Goal: Understand process/instructions

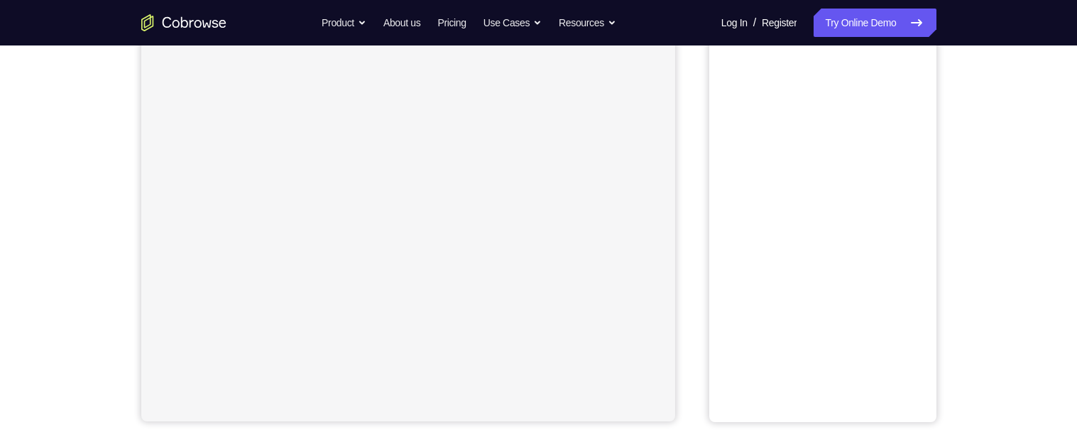
scroll to position [240, 0]
click at [1033, 268] on div "Your Support Agent Your Customer Web iOS Android Next Steps We’d be happy to gi…" at bounding box center [538, 273] width 1077 height 937
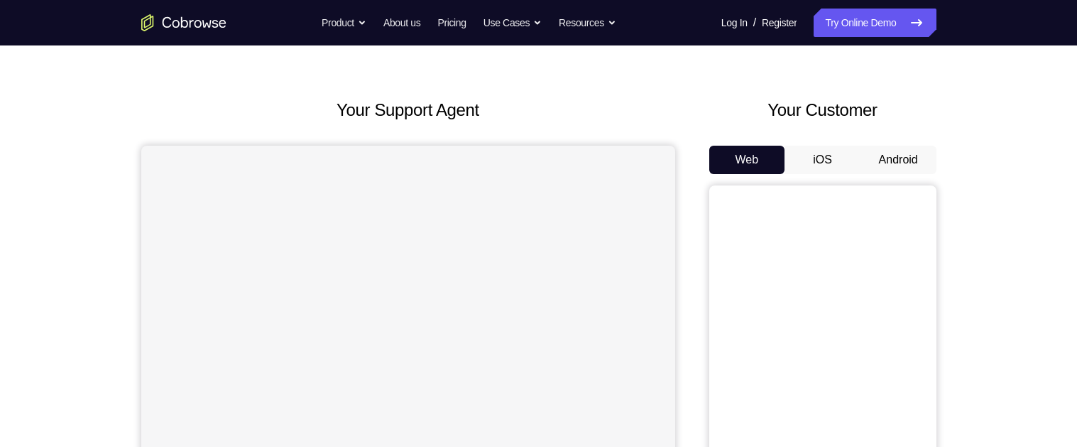
click at [907, 157] on button "Android" at bounding box center [899, 160] width 76 height 28
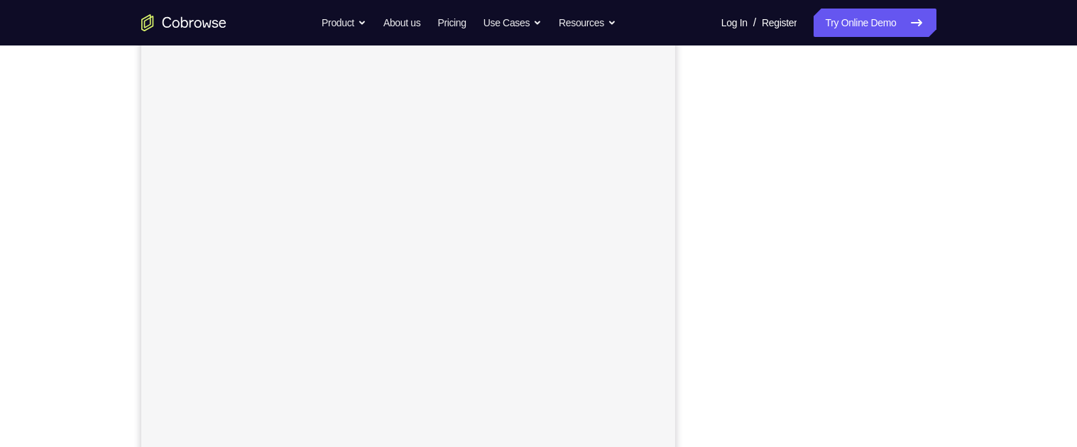
scroll to position [204, 0]
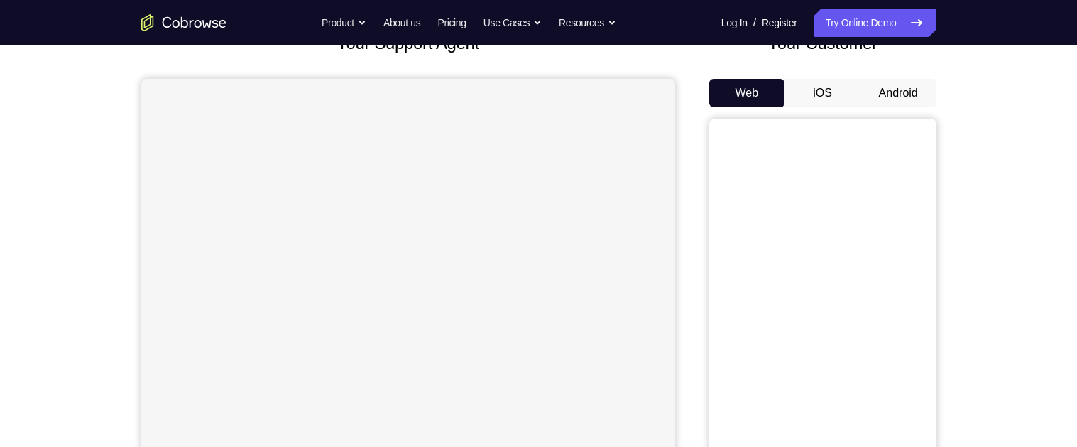
scroll to position [102, 0]
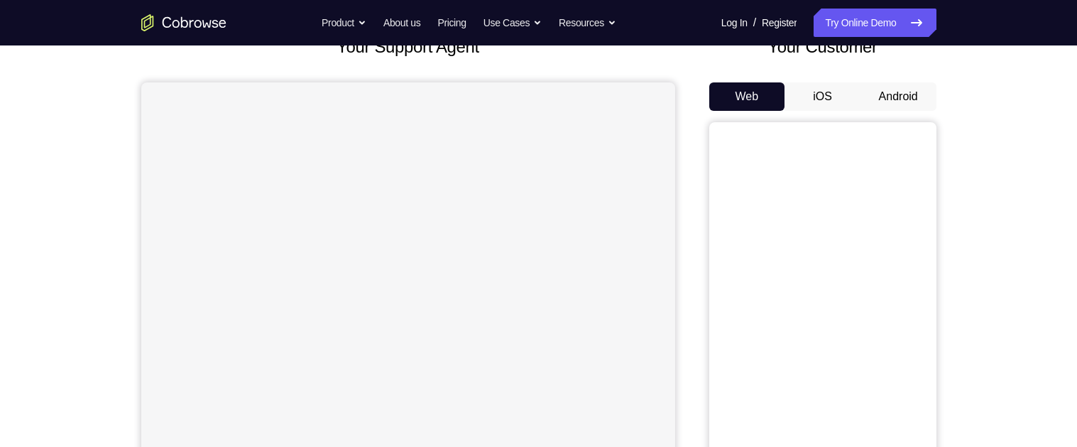
click at [922, 86] on button "Android" at bounding box center [899, 96] width 76 height 28
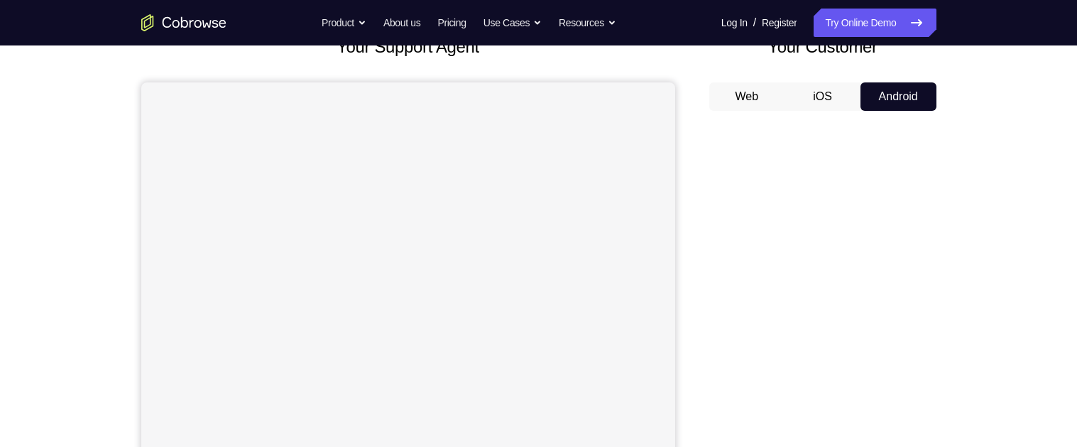
click at [903, 100] on button "Android" at bounding box center [899, 96] width 76 height 28
click at [1060, 222] on div "Your Support Agent Your Customer Web iOS Android Next Steps We’d be happy to gi…" at bounding box center [538, 411] width 1077 height 937
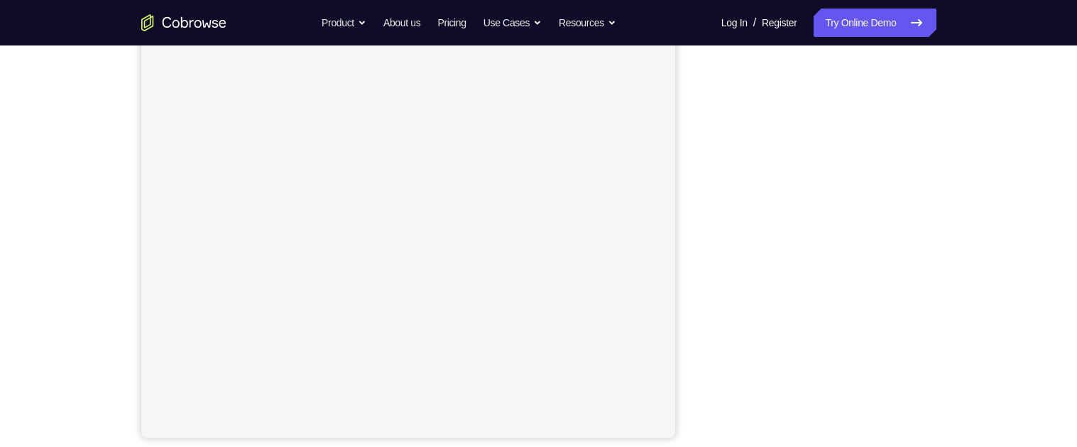
scroll to position [220, 0]
